Goal: Find specific page/section: Find specific page/section

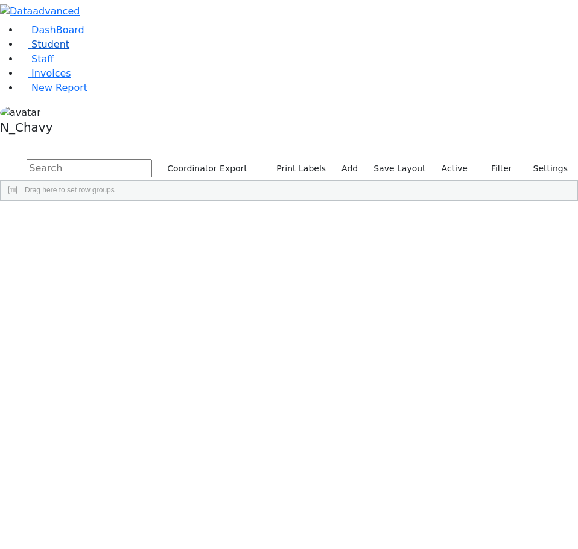
click at [69, 50] on link "Student" at bounding box center [44, 44] width 50 height 11
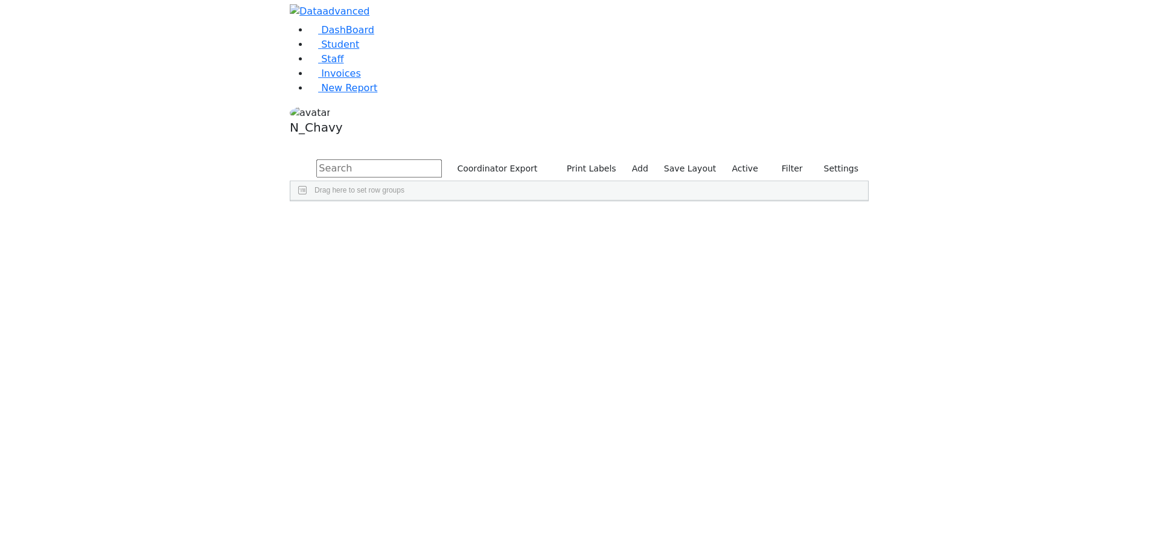
scroll to position [543, 0]
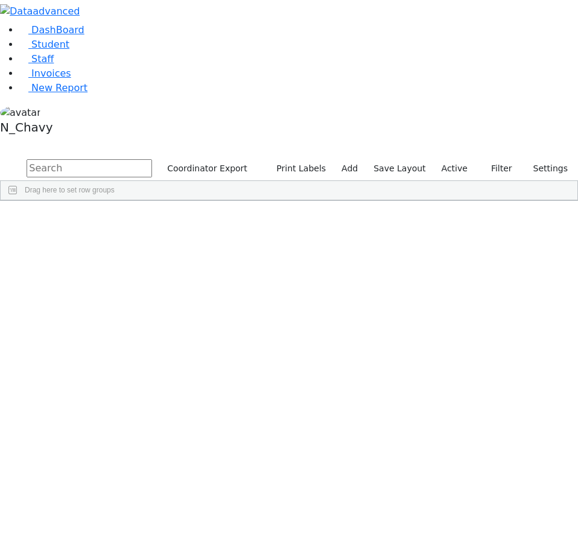
click at [186, 370] on div "Nachuma" at bounding box center [155, 378] width 62 height 17
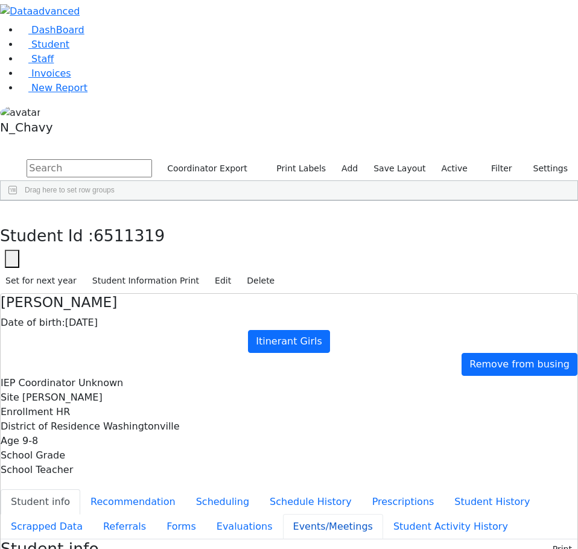
click at [283, 514] on button "Events/Meetings" at bounding box center [333, 526] width 100 height 25
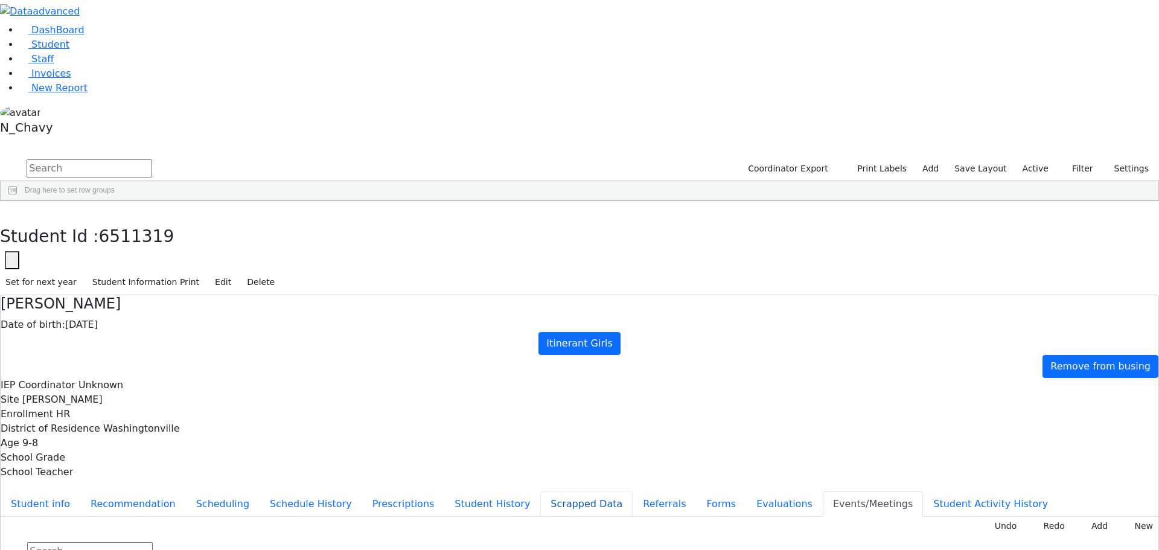
click at [540, 491] on button "Scrapped Data" at bounding box center [586, 503] width 92 height 25
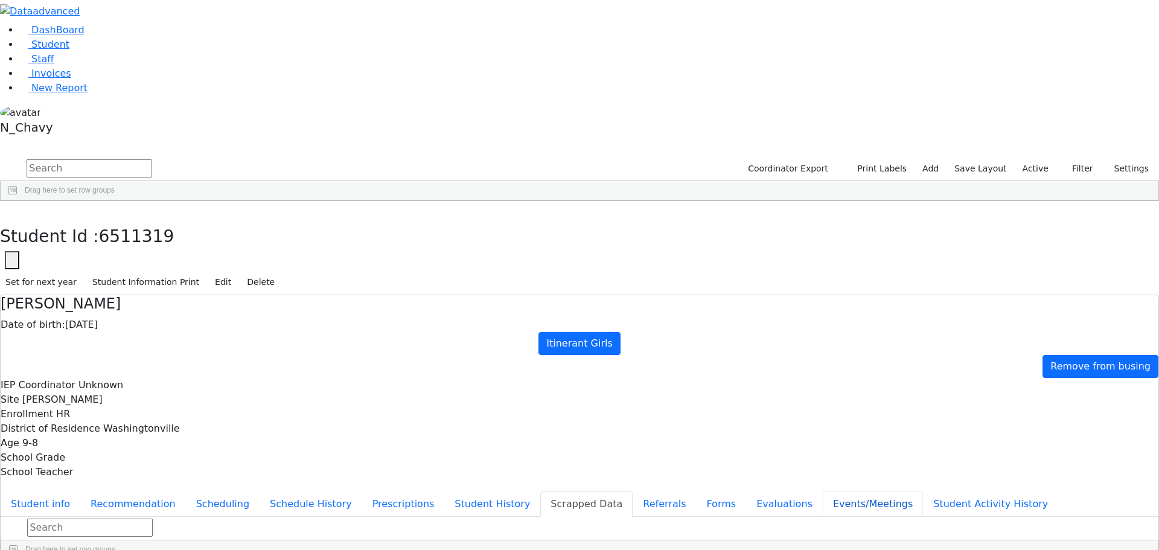
click at [578, 491] on button "Events/Meetings" at bounding box center [873, 503] width 100 height 25
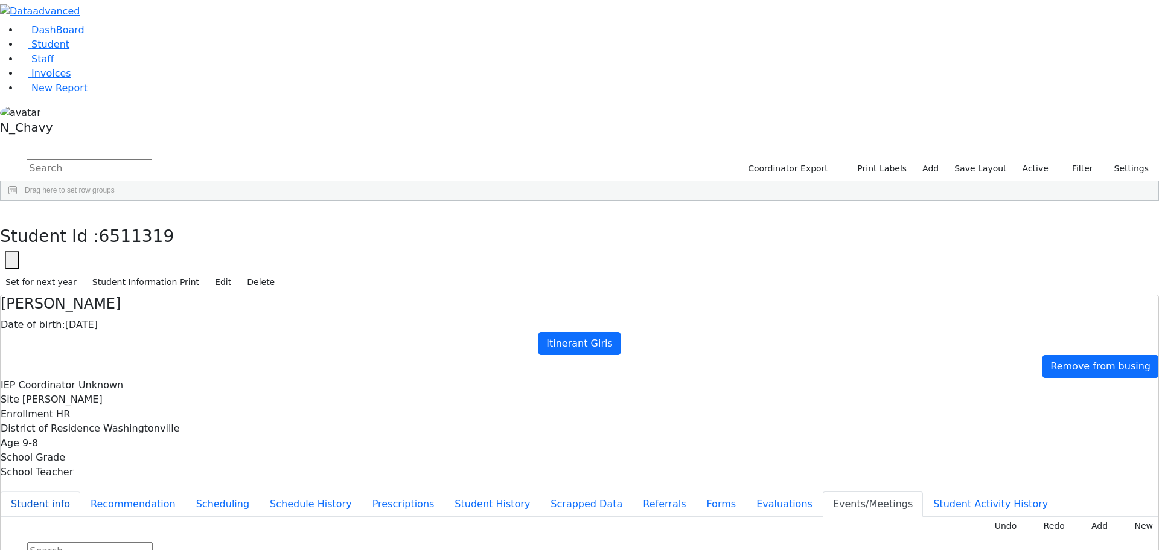
click at [80, 491] on button "Student info" at bounding box center [41, 503] width 80 height 25
click at [578, 491] on button "Events/Meetings" at bounding box center [873, 503] width 100 height 25
